Goal: Navigation & Orientation: Find specific page/section

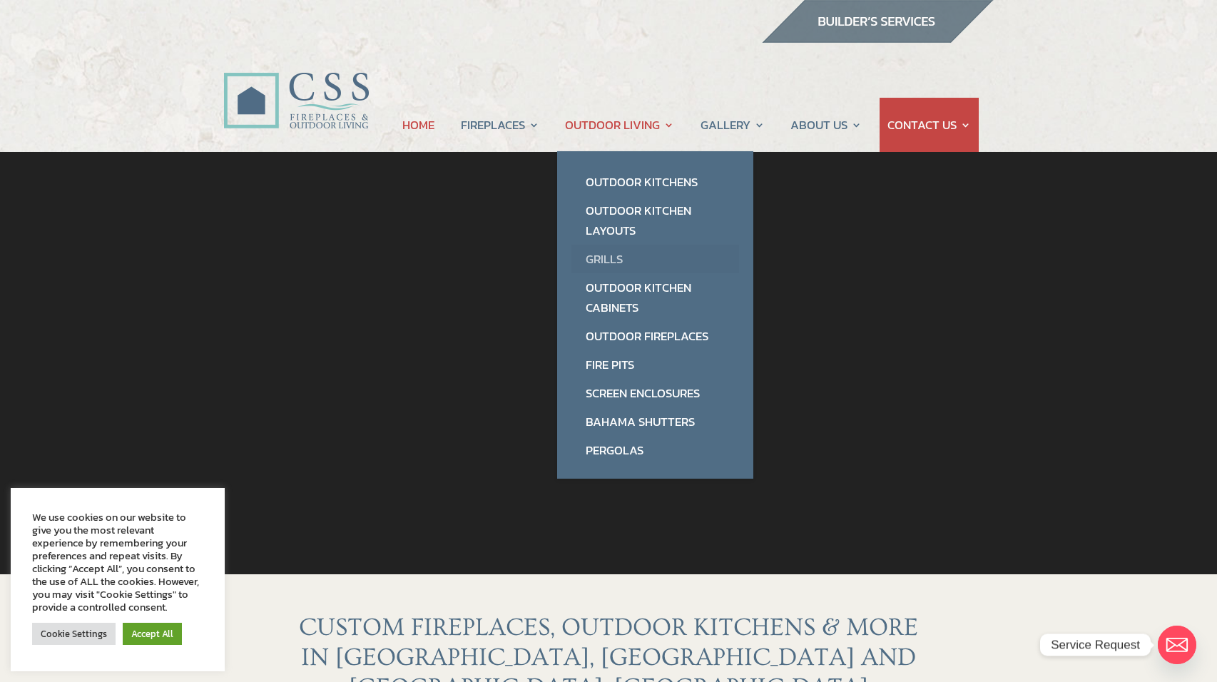
click at [608, 257] on link "Grills" at bounding box center [655, 259] width 168 height 29
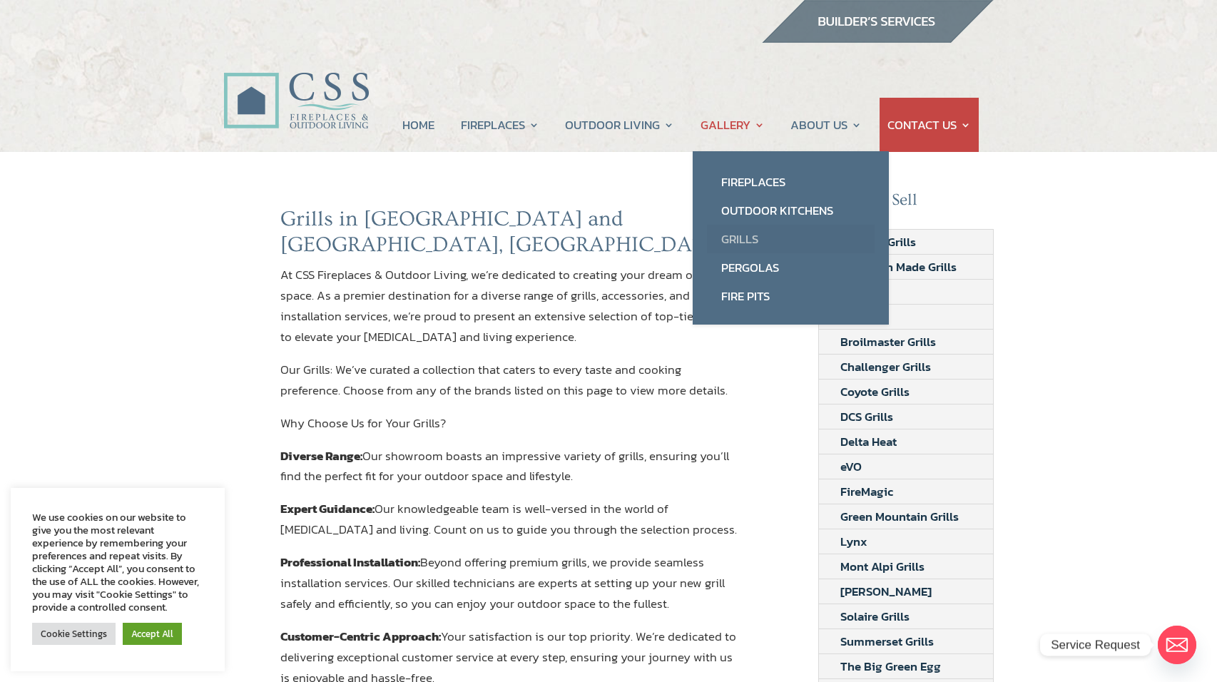
click at [735, 233] on link "Grills" at bounding box center [791, 239] width 168 height 29
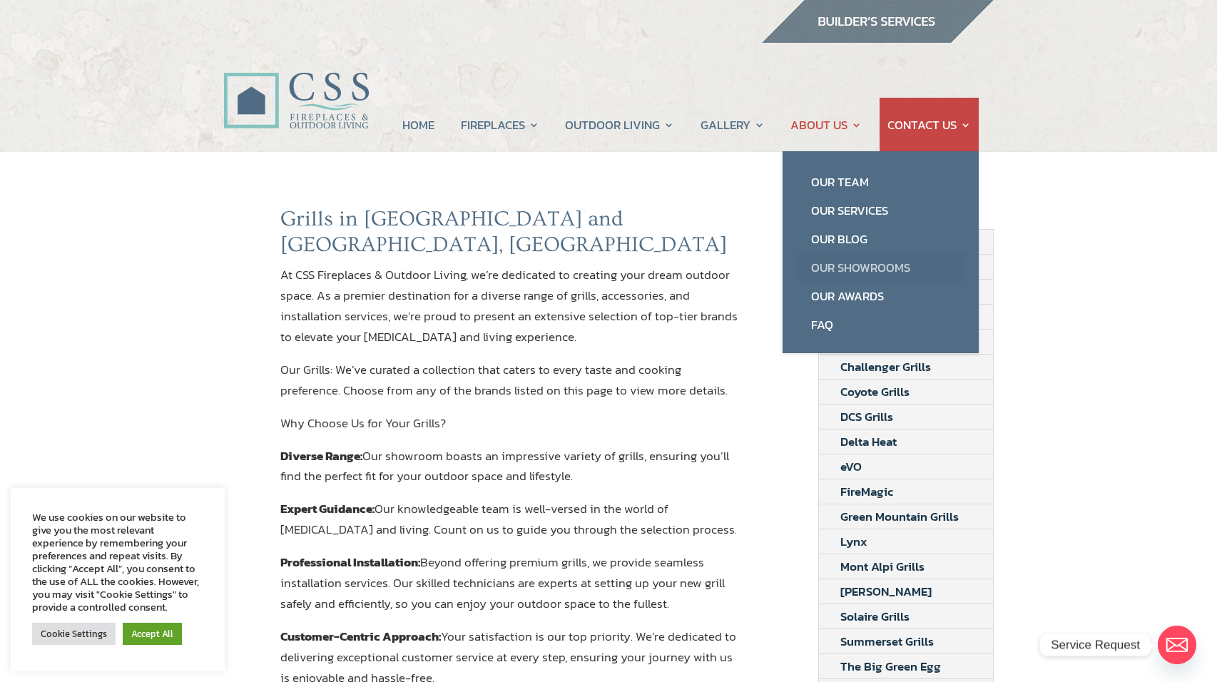
click at [847, 266] on link "Our Showrooms" at bounding box center [881, 267] width 168 height 29
